Goal: Task Accomplishment & Management: Use online tool/utility

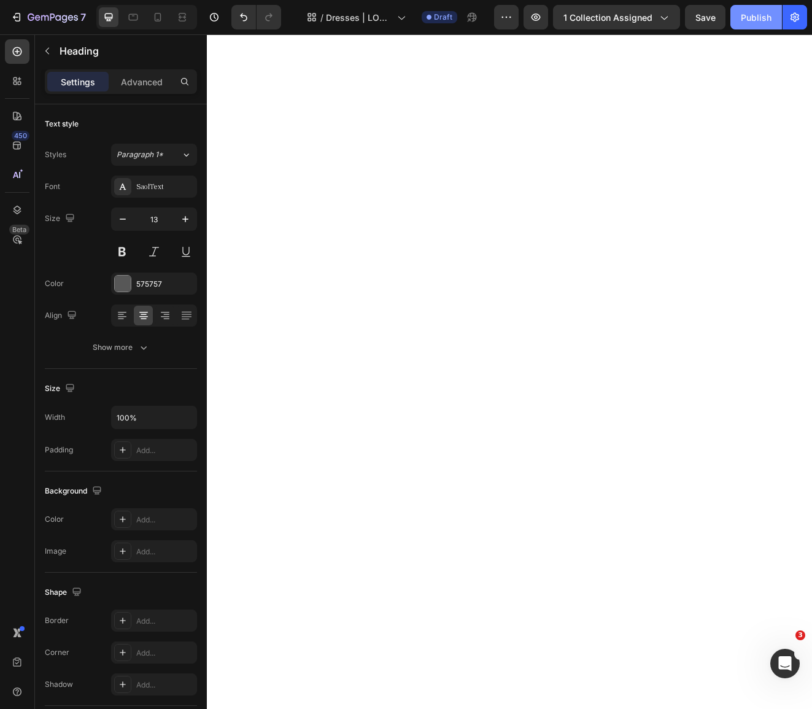
click at [762, 18] on div "Publish" at bounding box center [756, 17] width 31 height 13
click at [163, 19] on icon at bounding box center [158, 17] width 12 height 12
type input "14"
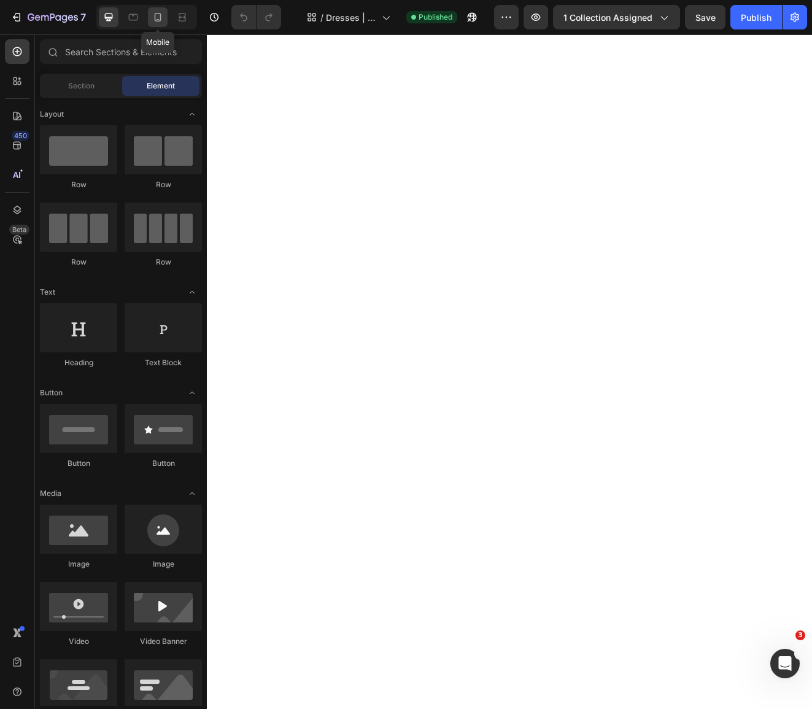
click at [156, 19] on icon at bounding box center [158, 17] width 12 height 12
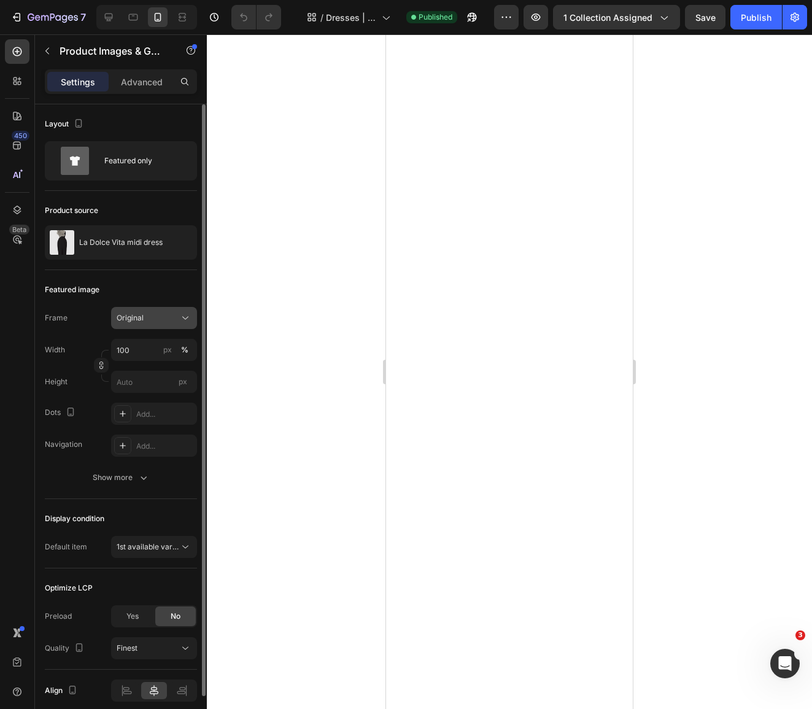
click at [132, 316] on span "Original" at bounding box center [130, 318] width 27 height 11
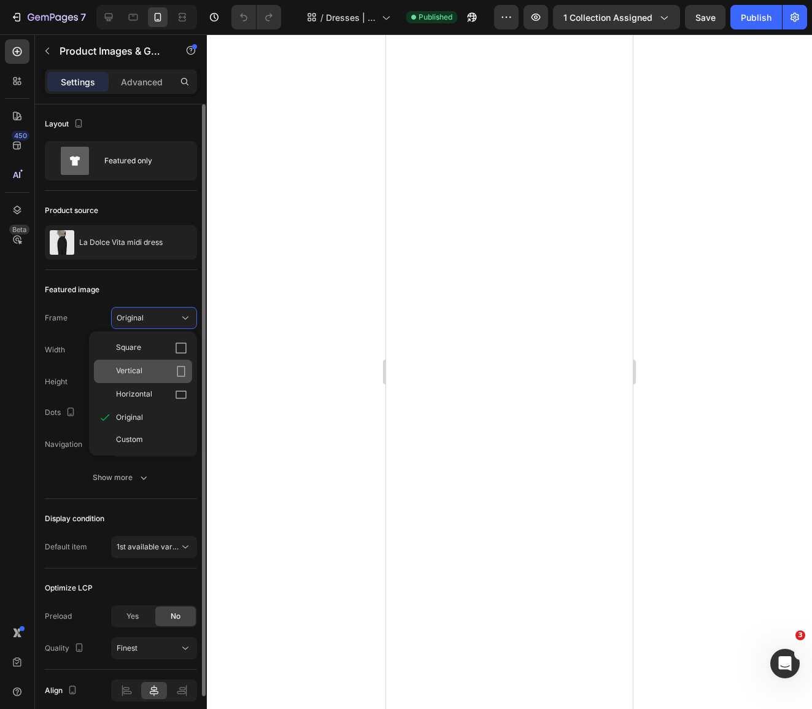
click at [140, 371] on span "Vertical" at bounding box center [129, 371] width 26 height 12
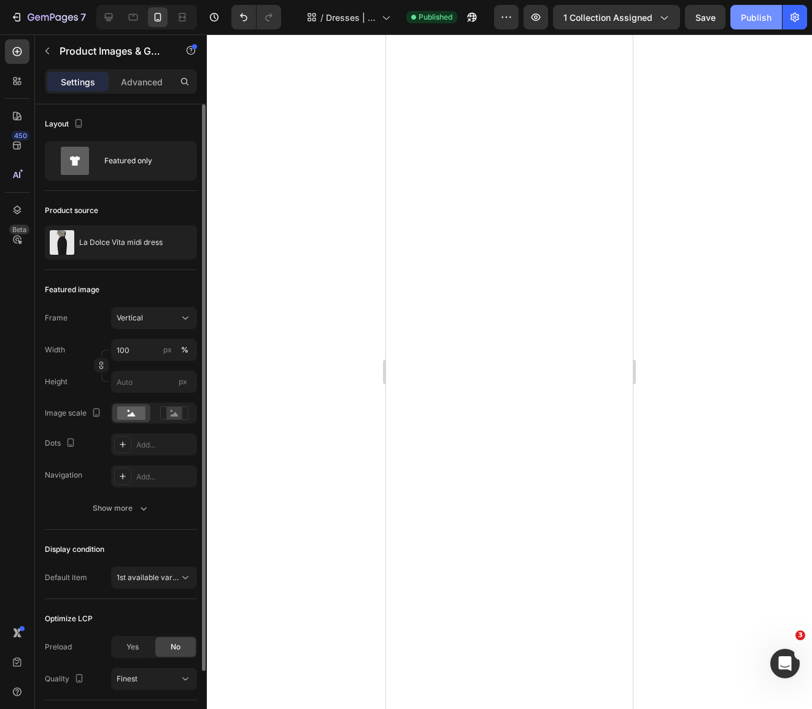
click at [754, 20] on div "Publish" at bounding box center [756, 17] width 31 height 13
click at [144, 321] on div "Vertical" at bounding box center [147, 318] width 60 height 11
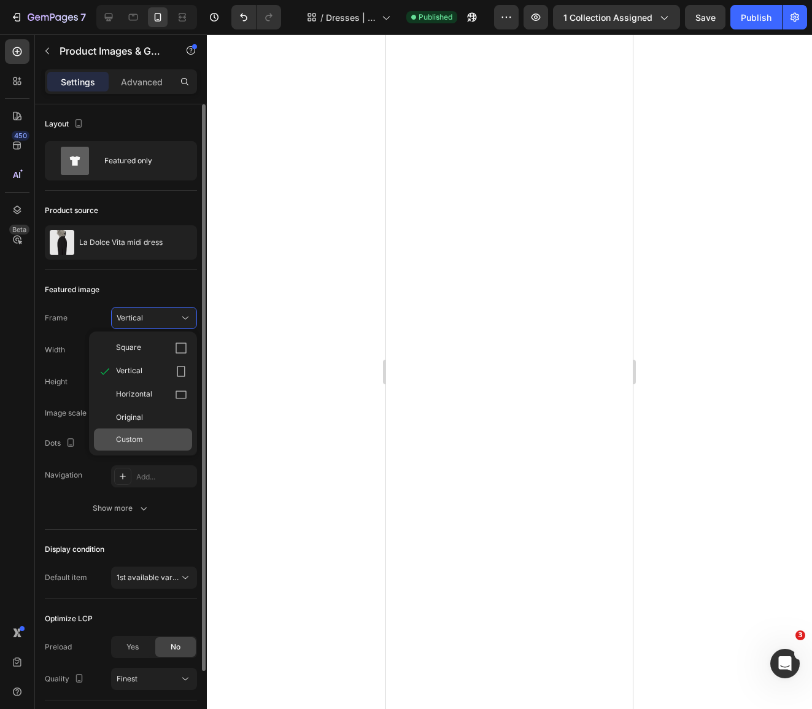
click at [144, 435] on div "Custom" at bounding box center [151, 439] width 71 height 11
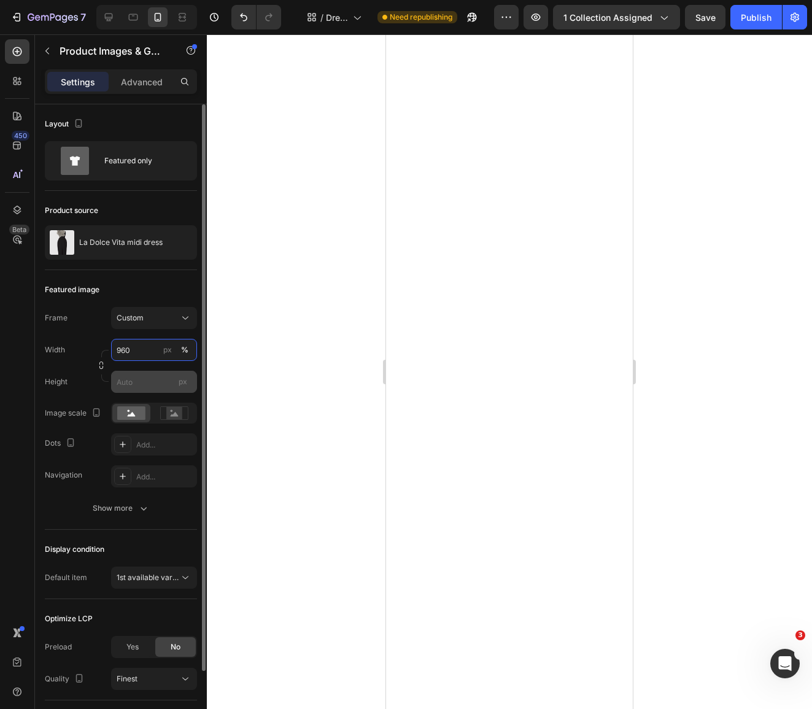
type input "960"
click at [161, 384] on input "px" at bounding box center [154, 382] width 86 height 22
type input "1440"
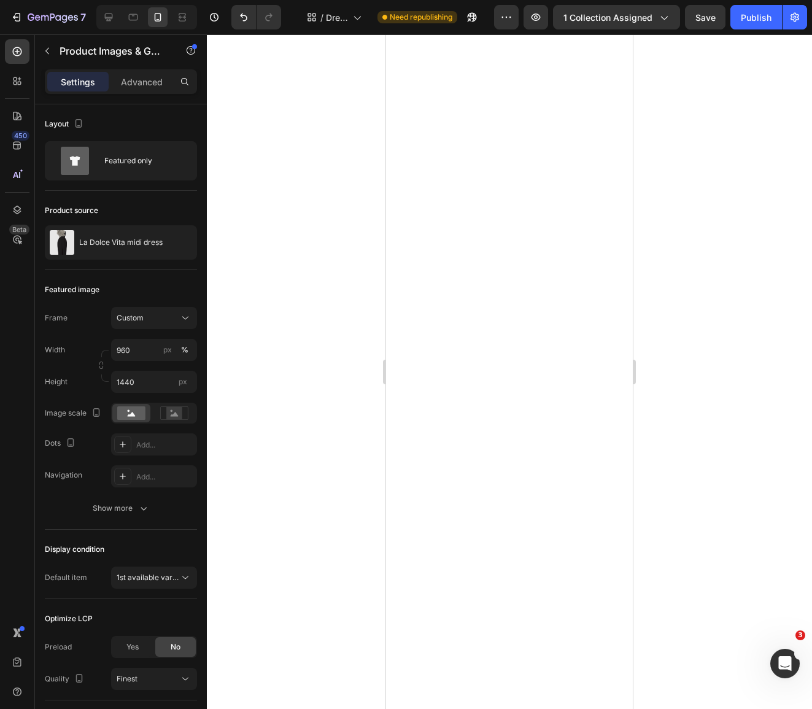
click at [313, 375] on div at bounding box center [509, 371] width 605 height 675
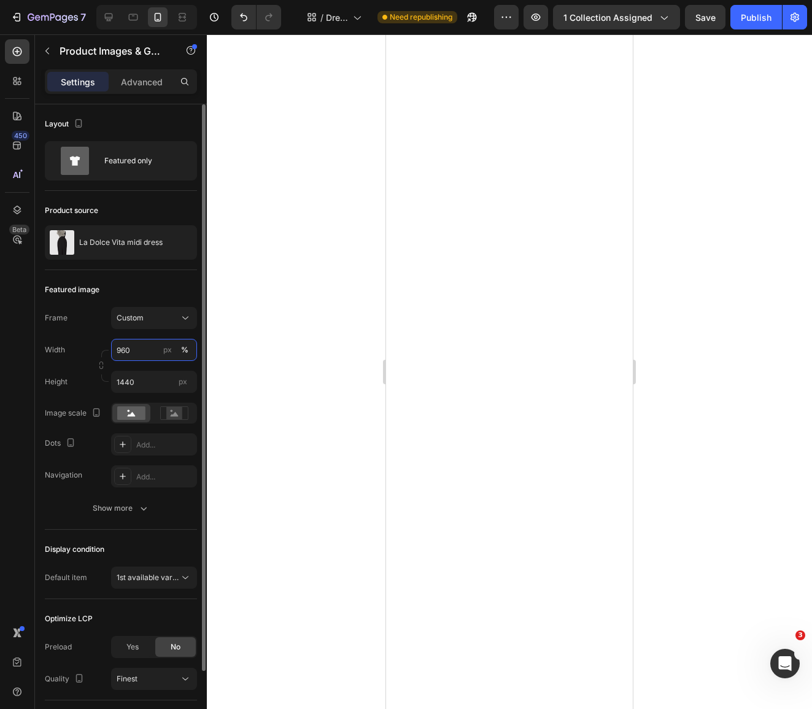
click at [136, 352] on input "960" at bounding box center [154, 350] width 86 height 22
type input "9"
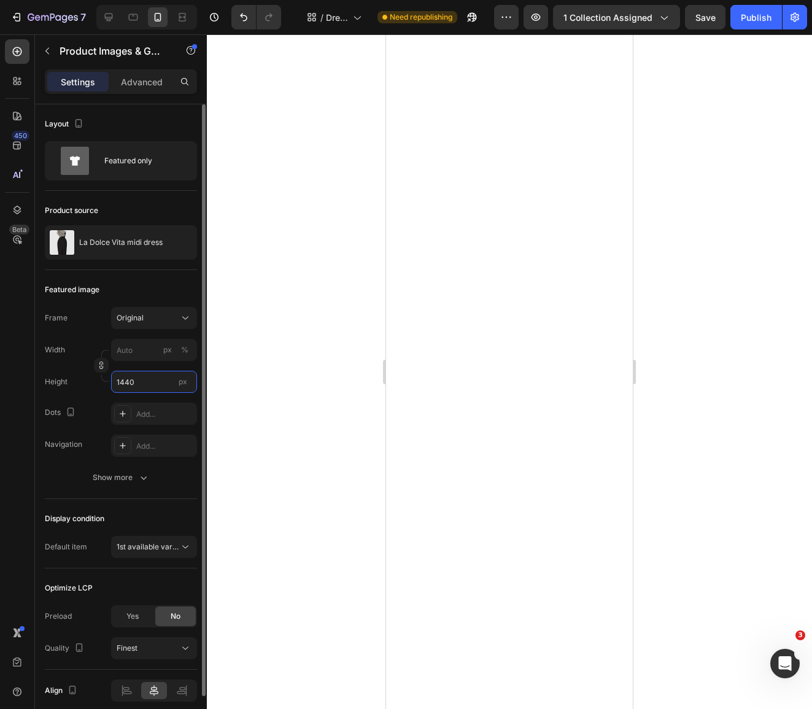
click at [146, 389] on input "1440" at bounding box center [154, 382] width 86 height 22
type input "1"
click at [138, 352] on input "px %" at bounding box center [154, 350] width 86 height 22
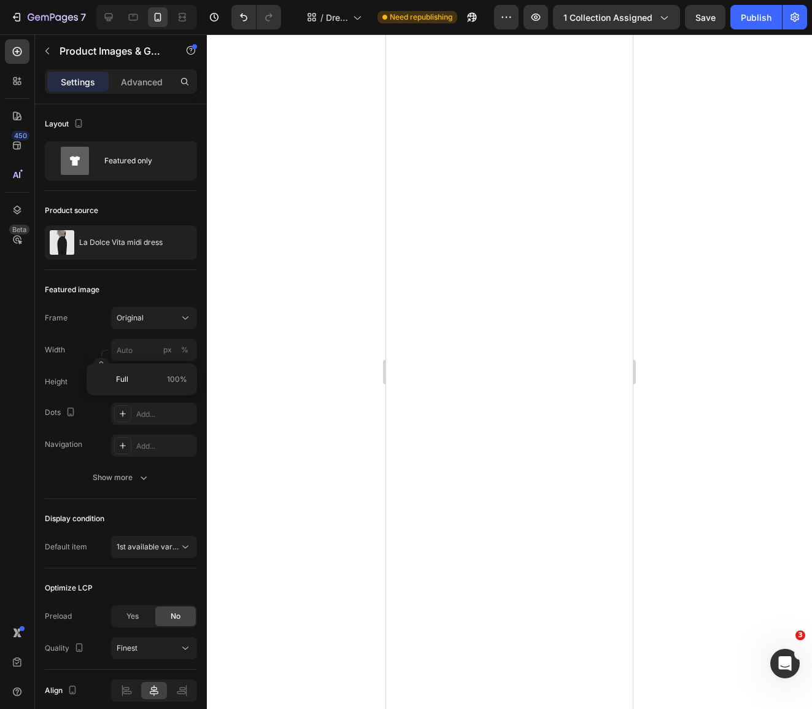
click at [233, 398] on div at bounding box center [509, 371] width 605 height 675
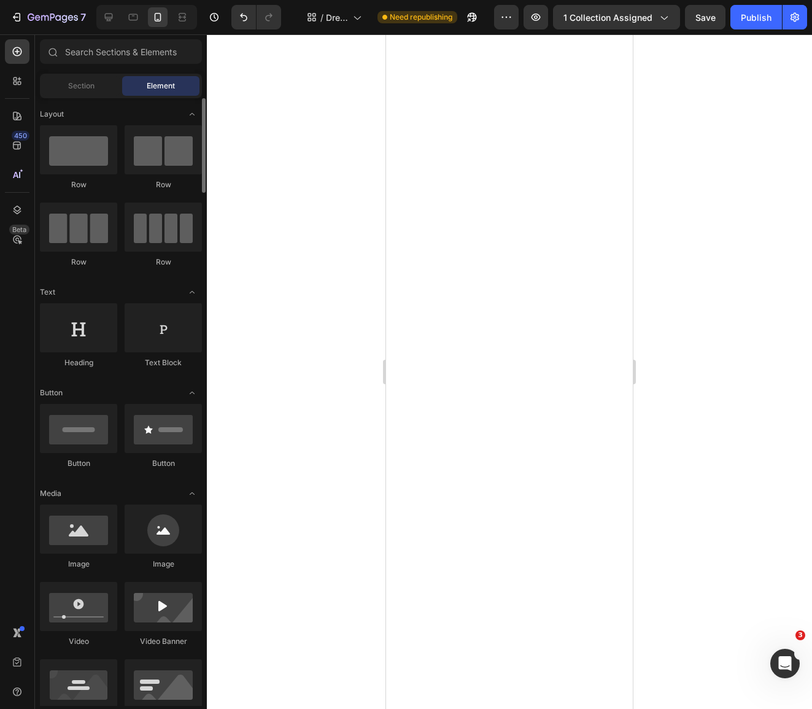
click at [238, 18] on icon "Undo/Redo" at bounding box center [244, 17] width 12 height 12
click at [241, 15] on icon "Undo/Redo" at bounding box center [243, 18] width 7 height 8
click at [251, 16] on button "Undo/Redo" at bounding box center [243, 17] width 25 height 25
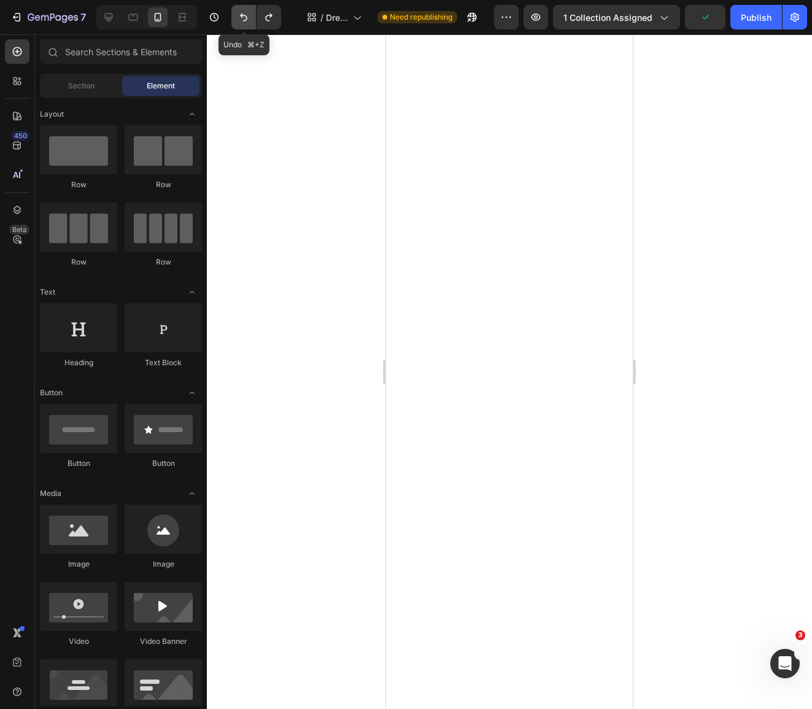
click at [241, 16] on icon "Undo/Redo" at bounding box center [243, 18] width 7 height 8
click at [241, 21] on icon "Undo/Redo" at bounding box center [244, 17] width 12 height 12
click at [241, 20] on icon "Undo/Redo" at bounding box center [244, 17] width 12 height 12
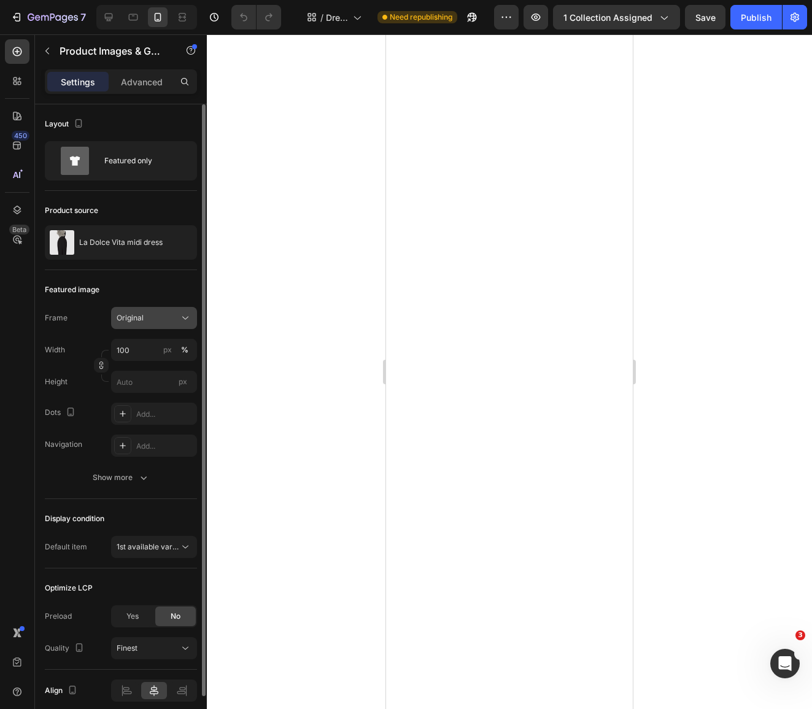
click at [146, 316] on div "Original" at bounding box center [147, 318] width 60 height 11
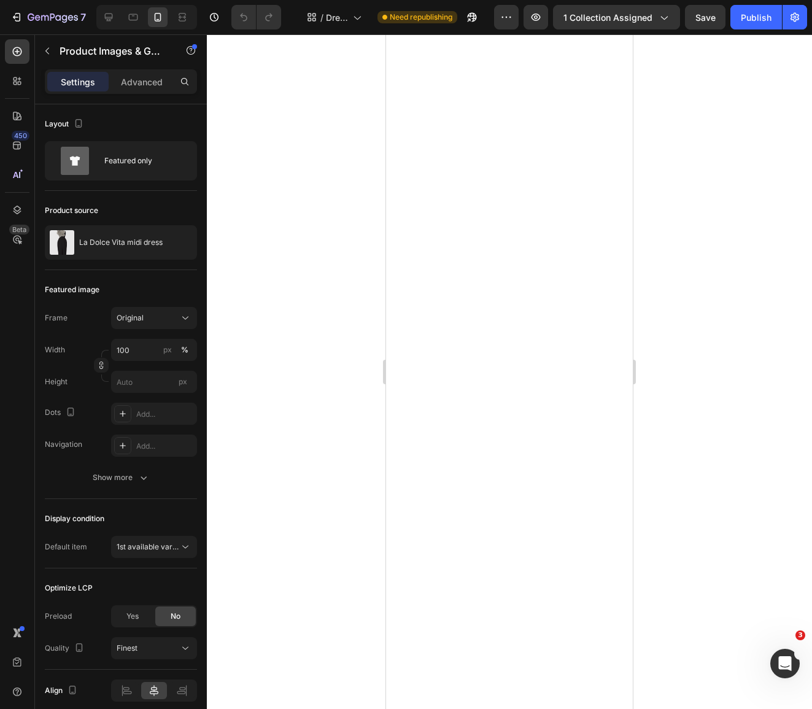
click at [281, 310] on div at bounding box center [509, 371] width 605 height 675
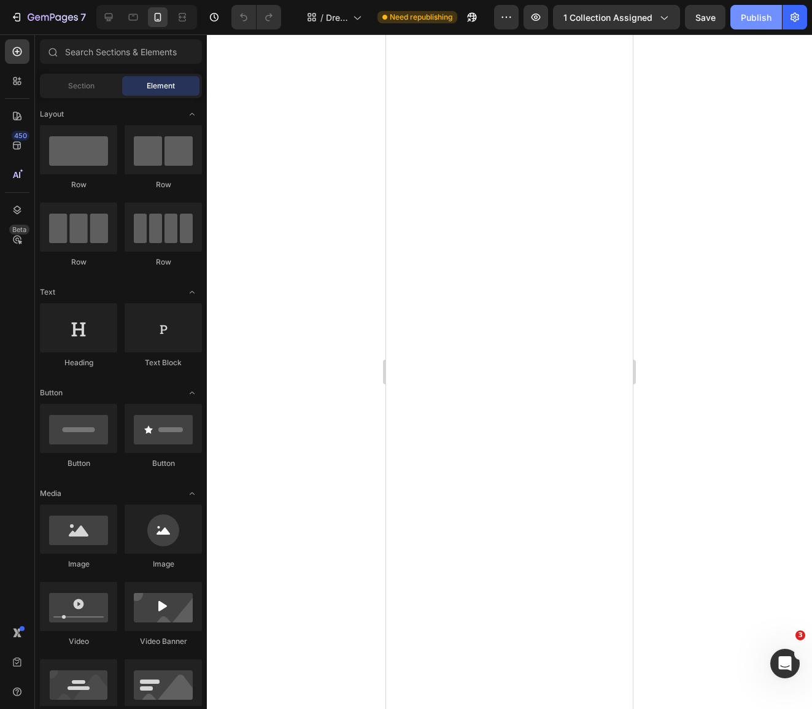
click at [756, 26] on button "Publish" at bounding box center [757, 17] width 52 height 25
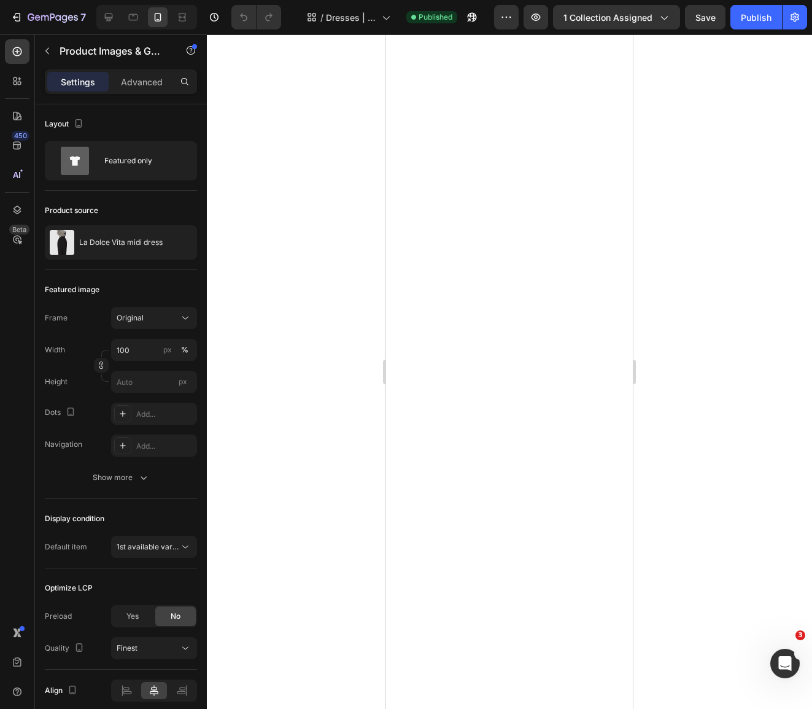
click at [325, 343] on div at bounding box center [509, 371] width 605 height 675
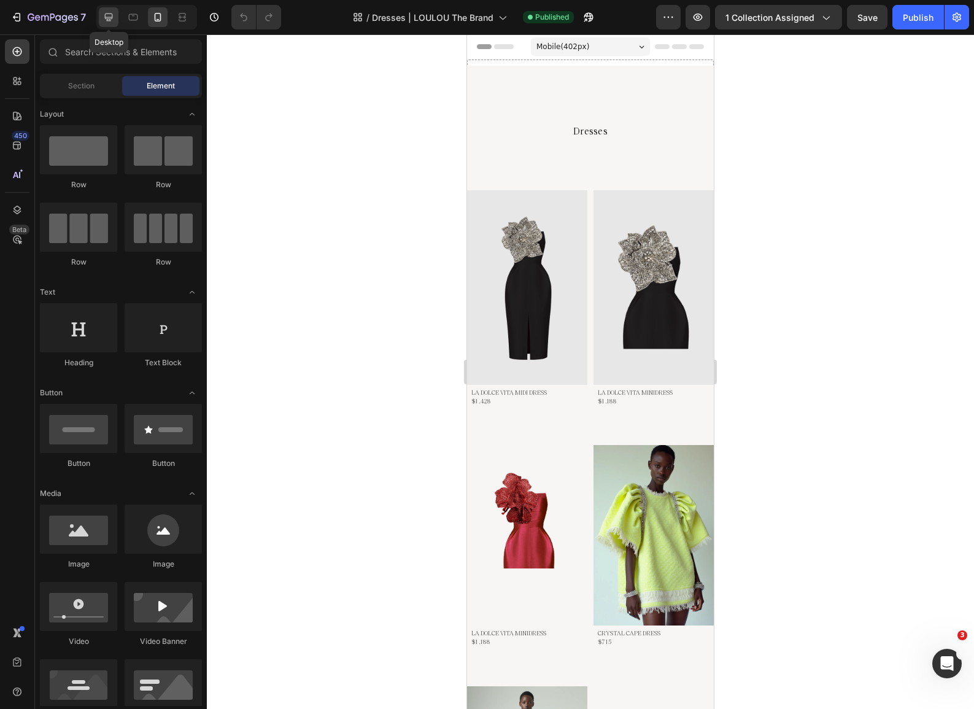
click at [107, 18] on icon at bounding box center [109, 18] width 8 height 8
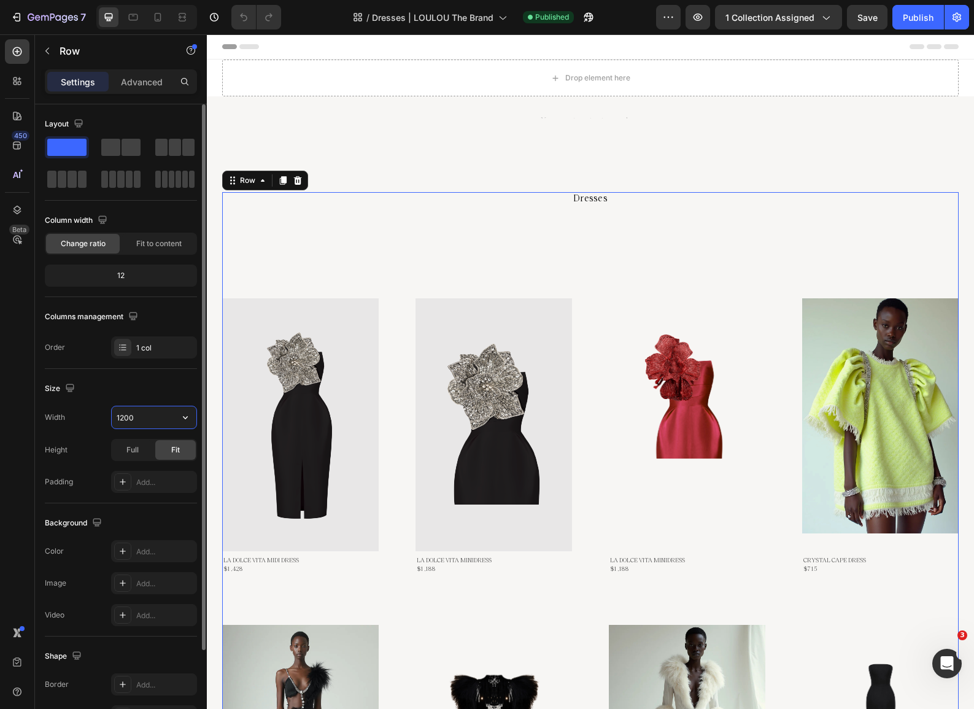
click at [161, 424] on input "1200" at bounding box center [154, 417] width 85 height 22
click at [187, 416] on icon "button" at bounding box center [185, 417] width 12 height 12
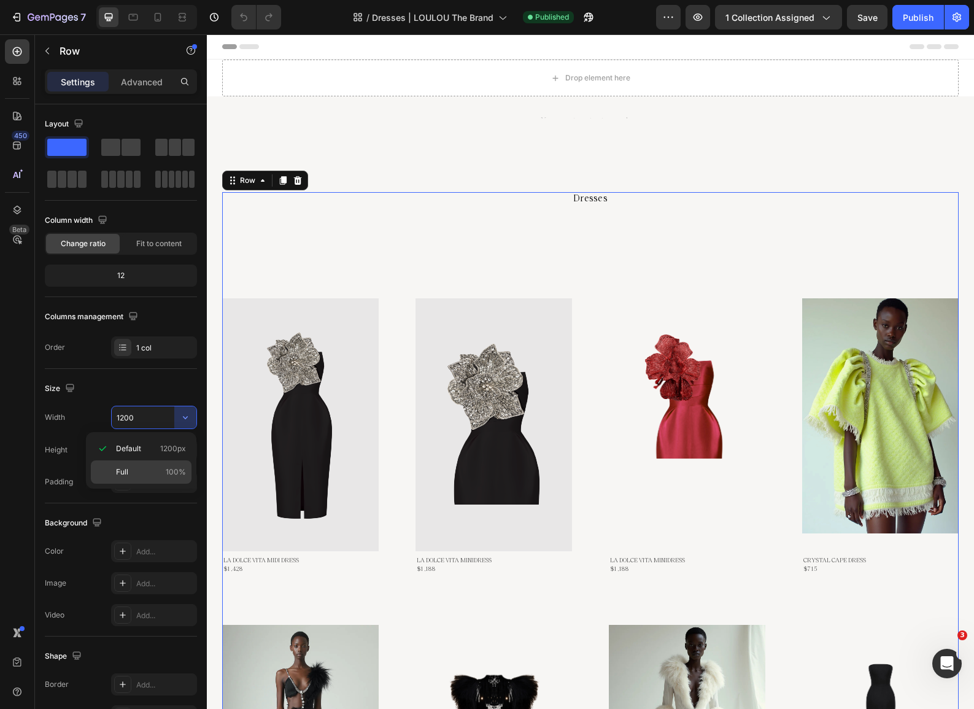
click at [0, 0] on div "Full 100%" at bounding box center [0, 0] width 0 height 0
type input "100%"
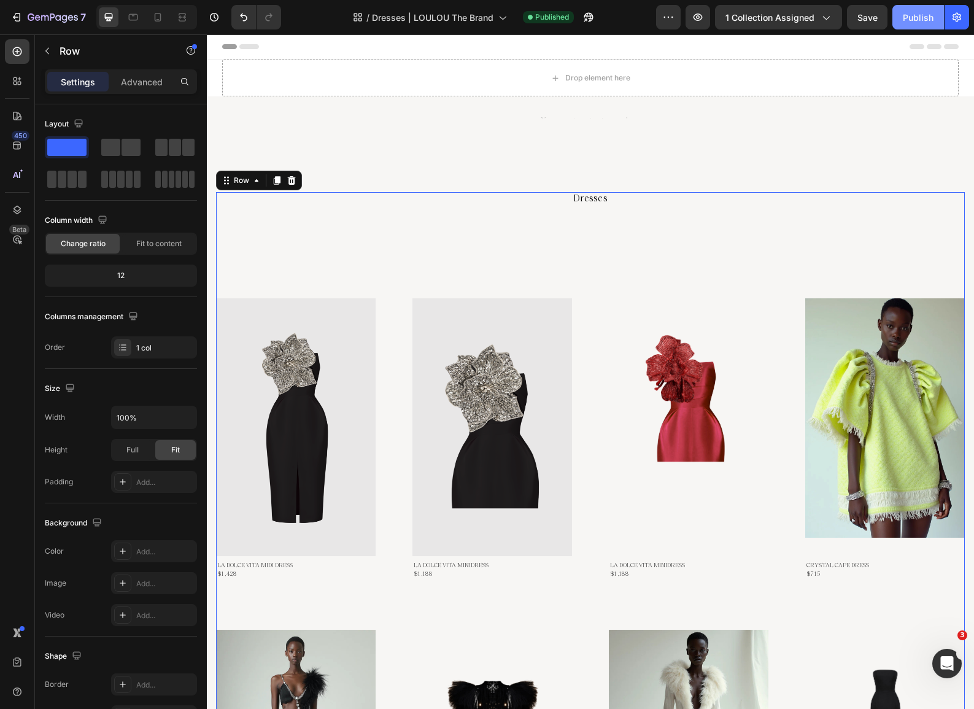
click at [812, 20] on div "Publish" at bounding box center [918, 17] width 31 height 13
